Goal: Transaction & Acquisition: Book appointment/travel/reservation

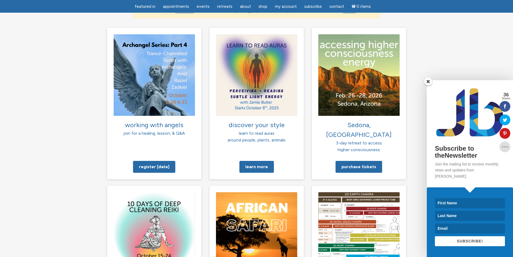
scroll to position [394, 0]
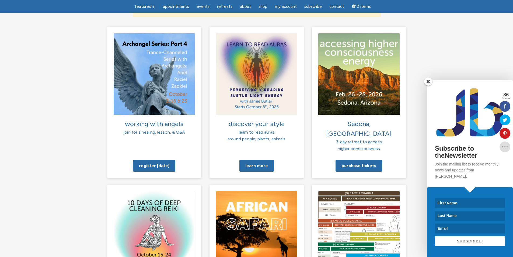
click at [429, 85] on span at bounding box center [428, 81] width 8 height 8
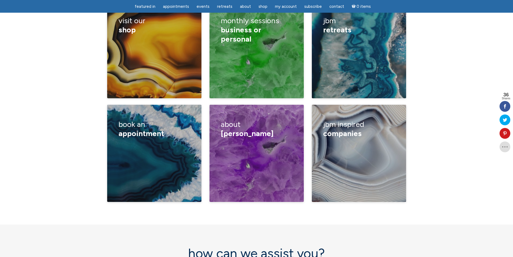
scroll to position [904, 0]
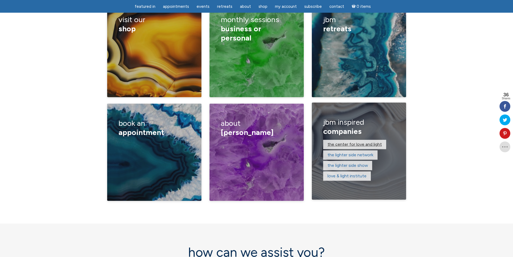
click at [370, 141] on link "The Center for Love and Light" at bounding box center [355, 143] width 54 height 5
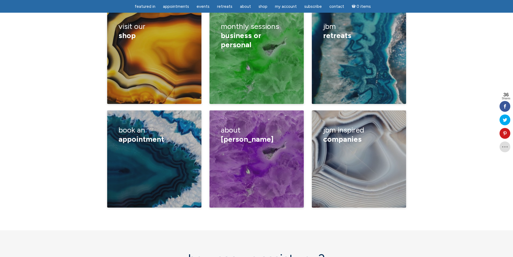
scroll to position [886, 0]
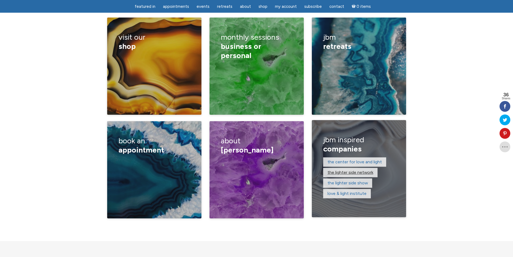
click at [333, 170] on link "The Lighter Side Network" at bounding box center [351, 172] width 46 height 5
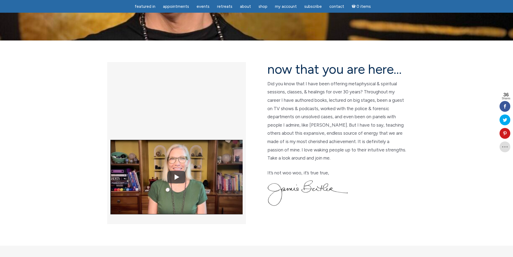
scroll to position [0, 0]
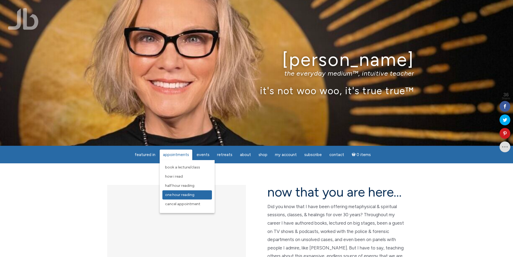
click at [180, 192] on span "One Hour Reading" at bounding box center [179, 194] width 29 height 5
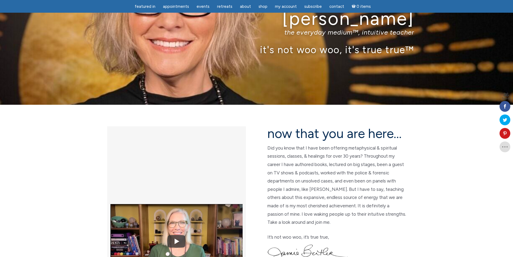
scroll to position [54, 0]
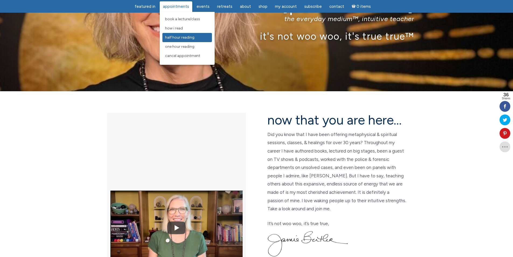
click at [185, 36] on span "Half Hour Reading" at bounding box center [179, 37] width 29 height 5
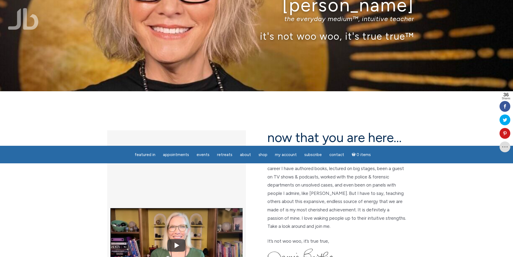
scroll to position [0, 0]
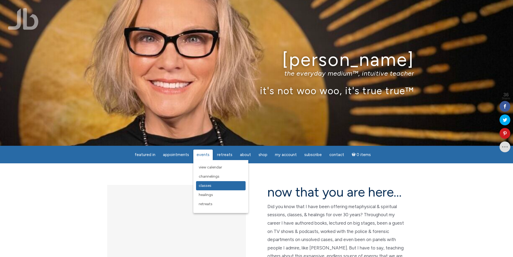
click at [206, 185] on span "Classes" at bounding box center [205, 185] width 13 height 5
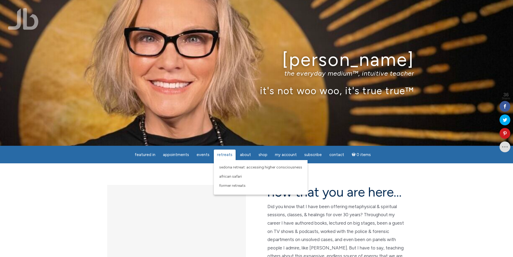
click at [226, 156] on span "Retreats" at bounding box center [224, 154] width 15 height 5
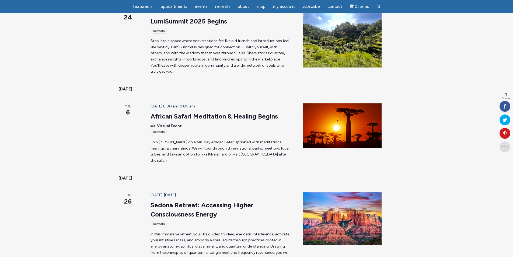
scroll to position [117, 0]
